Goal: Information Seeking & Learning: Learn about a topic

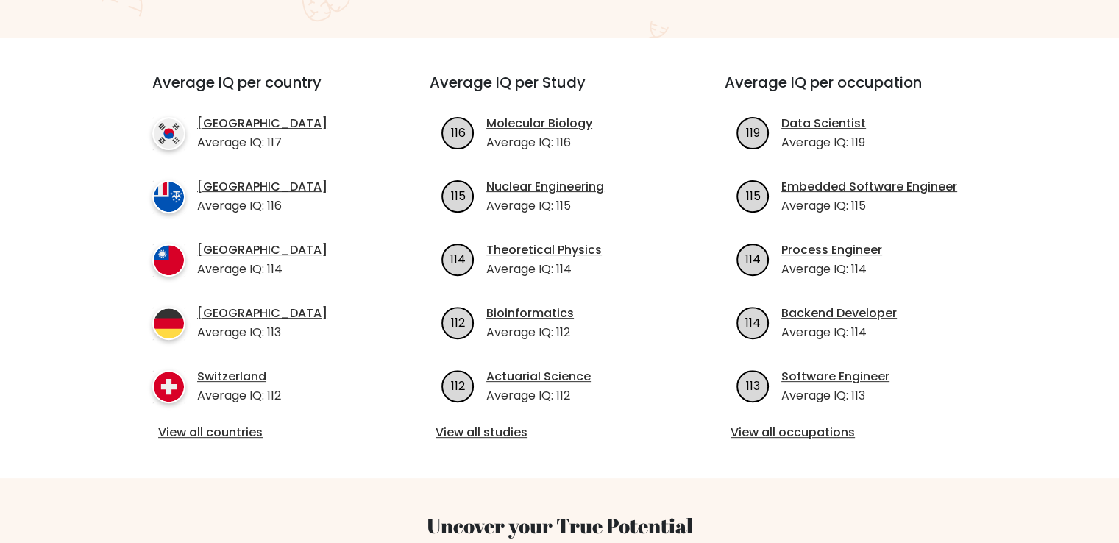
scroll to position [589, 0]
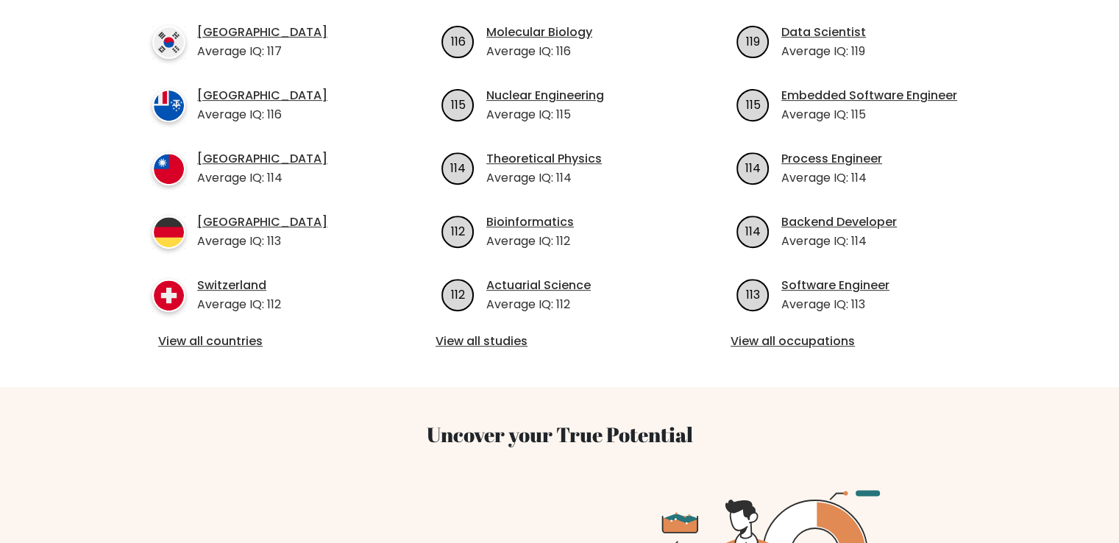
click at [233, 333] on div "View all countries" at bounding box center [264, 342] width 224 height 19
click at [232, 333] on link "View all countries" at bounding box center [264, 342] width 213 height 18
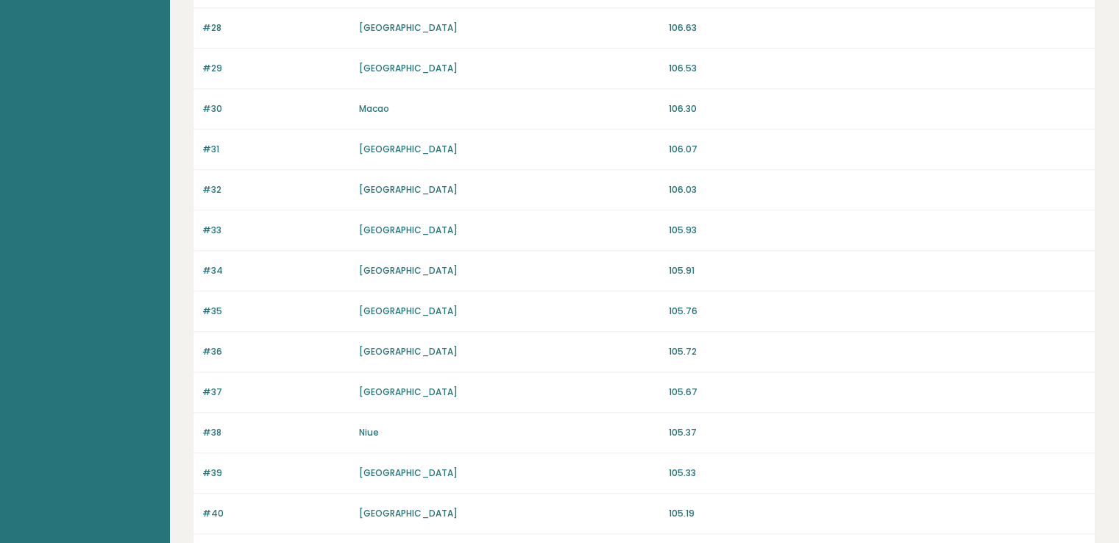
scroll to position [1362, 0]
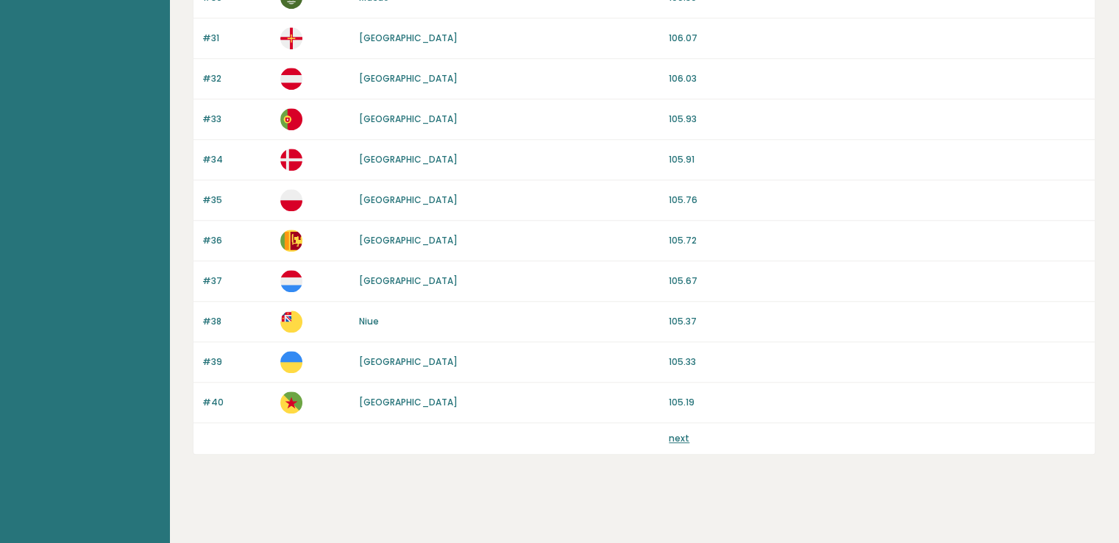
click at [674, 433] on link "next" at bounding box center [679, 438] width 21 height 13
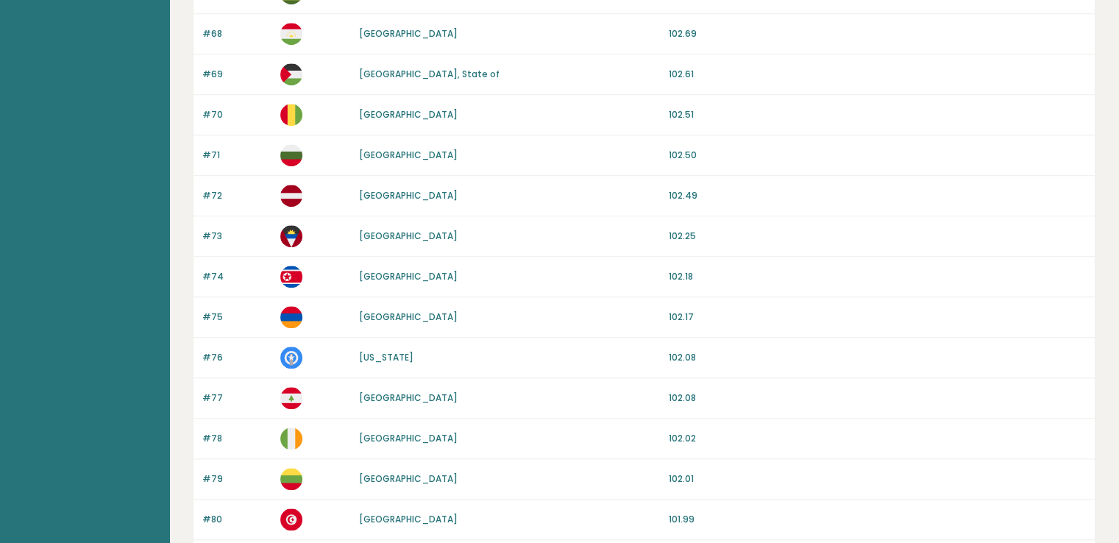
scroll to position [1362, 0]
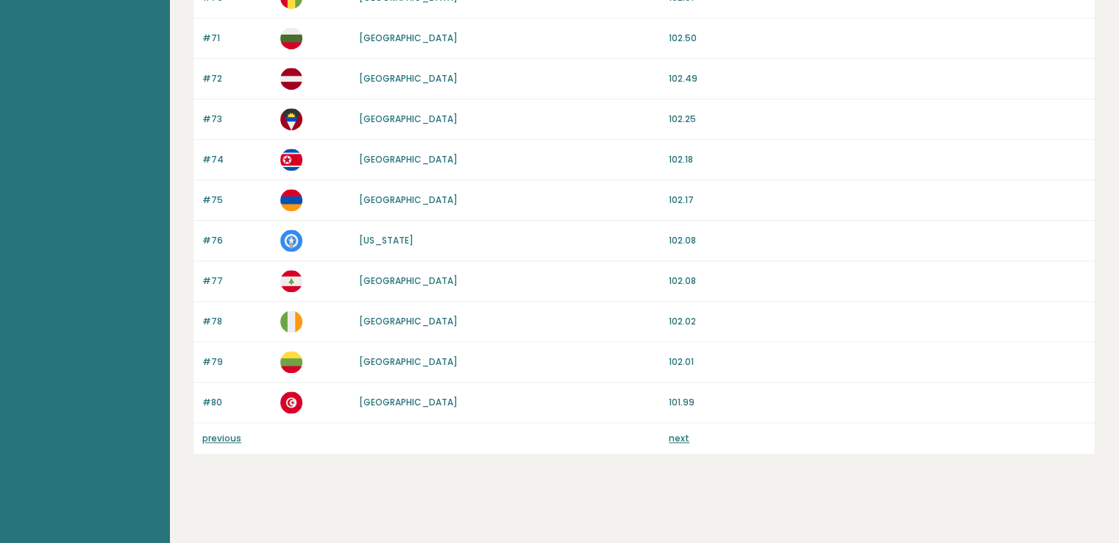
click at [671, 436] on link "next" at bounding box center [679, 438] width 21 height 13
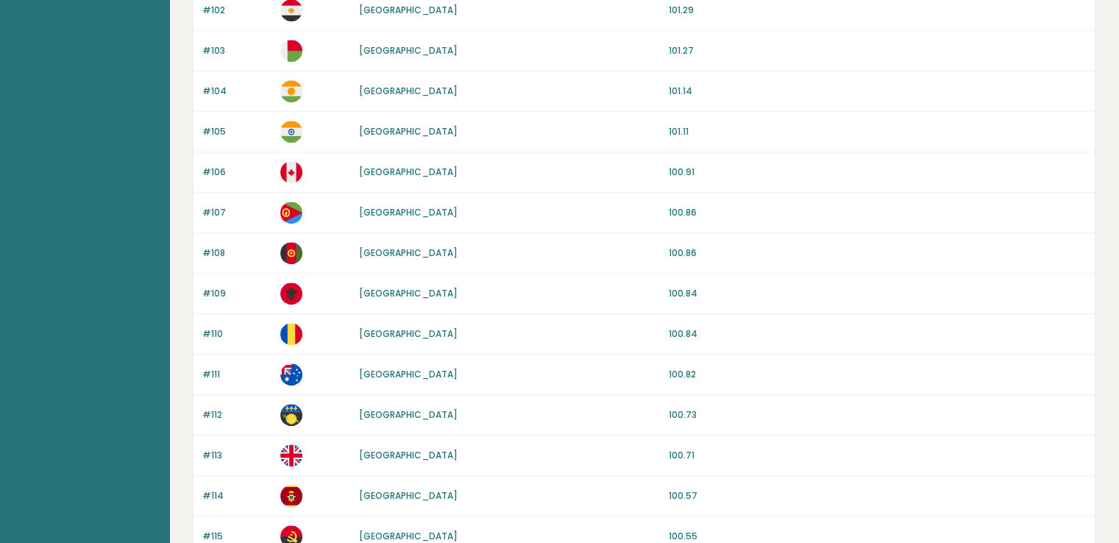
scroll to position [920, 0]
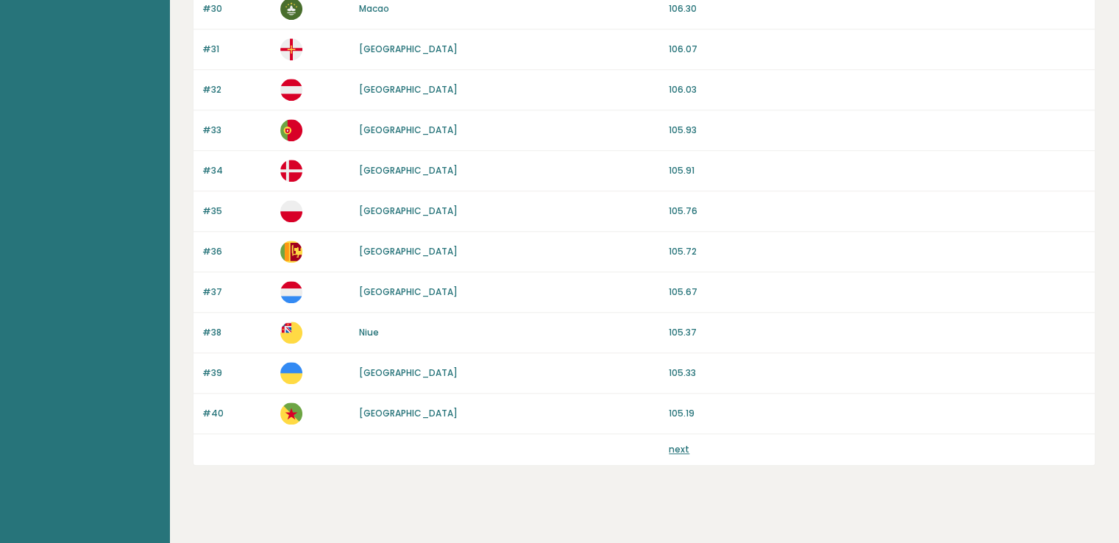
scroll to position [1362, 0]
